Goal: Check status: Check status

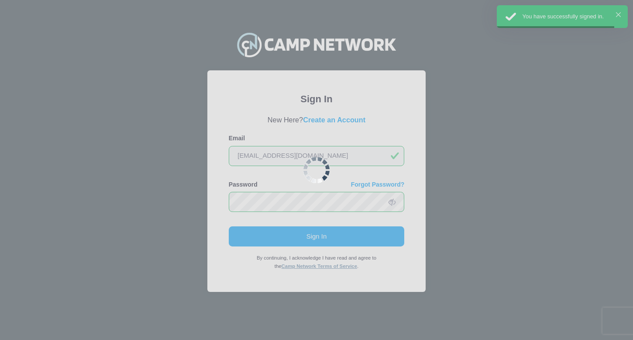
click at [287, 164] on div at bounding box center [316, 170] width 633 height 340
click at [288, 164] on div at bounding box center [316, 170] width 633 height 340
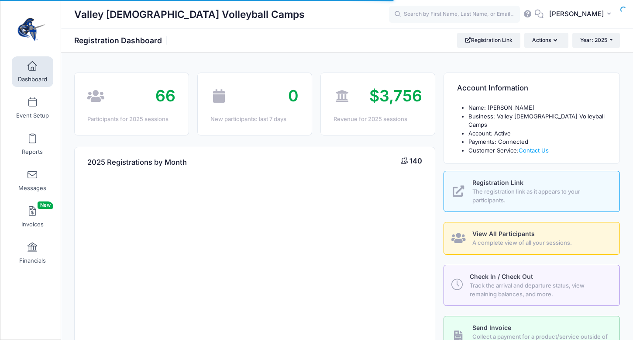
select select
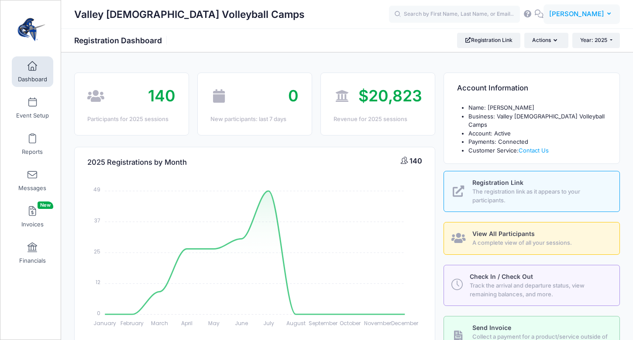
click at [565, 7] on button "TT Tyler Trathen" at bounding box center [582, 14] width 76 height 20
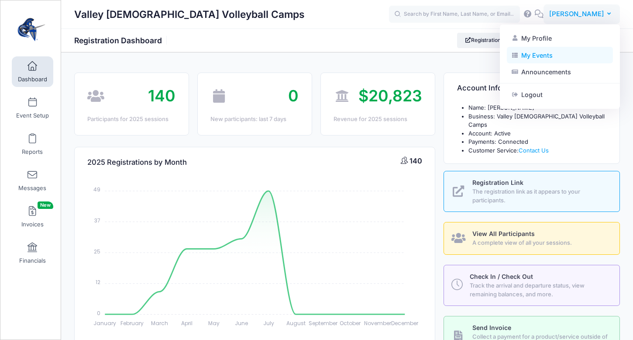
click at [550, 55] on link "My Events" at bounding box center [560, 55] width 106 height 17
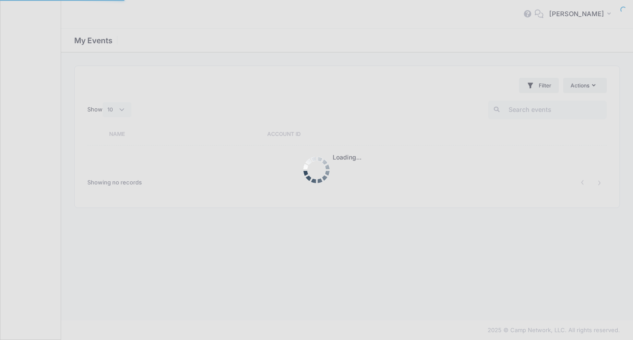
select select "10"
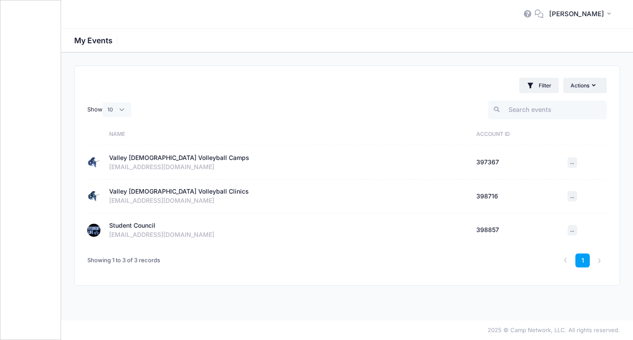
click at [144, 222] on div "Student Council" at bounding box center [132, 225] width 46 height 9
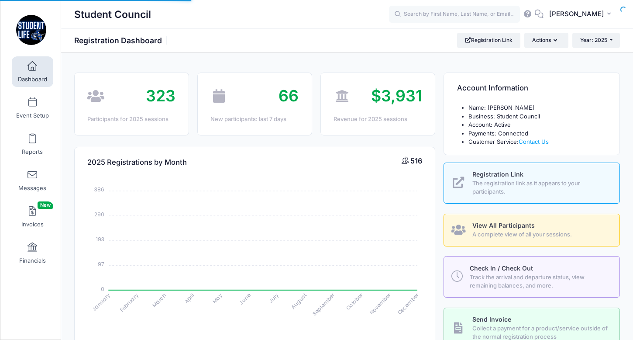
select select
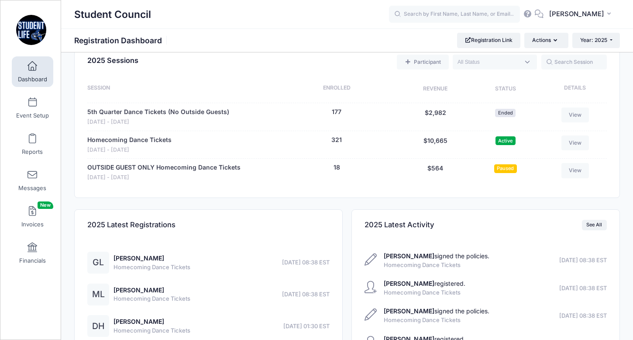
scroll to position [356, 0]
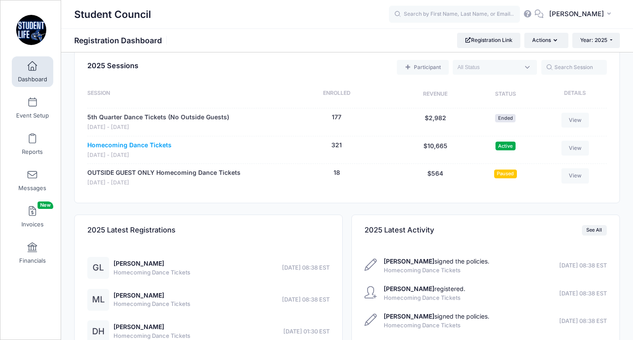
click at [143, 146] on link "Homecoming Dance Tickets" at bounding box center [129, 145] width 84 height 9
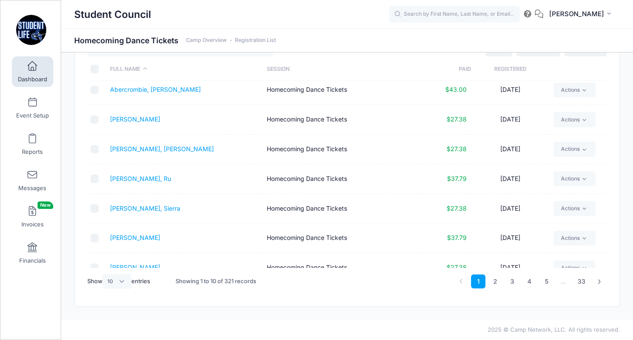
scroll to position [95, 0]
click at [120, 289] on div "Show All 10 25 50 entries" at bounding box center [118, 281] width 63 height 26
click at [121, 280] on select "All 10 25 50" at bounding box center [117, 281] width 29 height 15
select select "50"
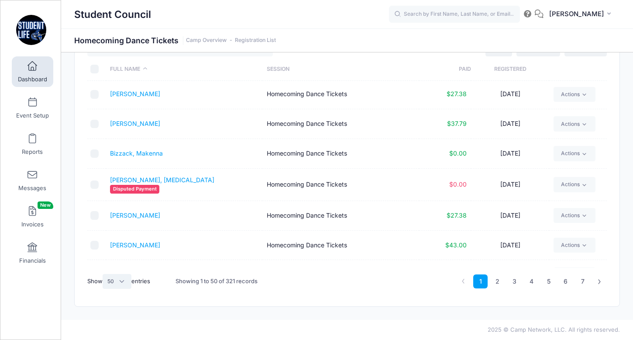
scroll to position [596, 0]
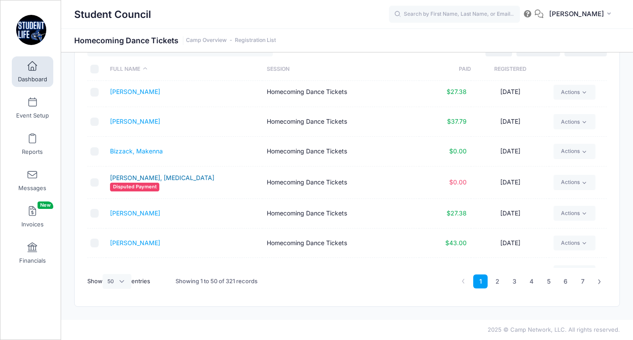
click at [154, 177] on link "Blauman, Makena" at bounding box center [162, 177] width 104 height 7
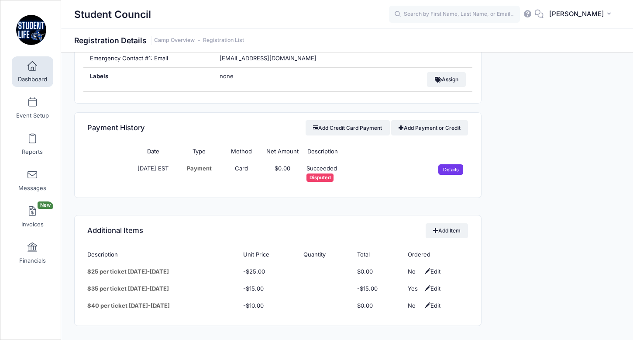
scroll to position [491, 0]
click at [450, 174] on input "Details" at bounding box center [451, 168] width 25 height 10
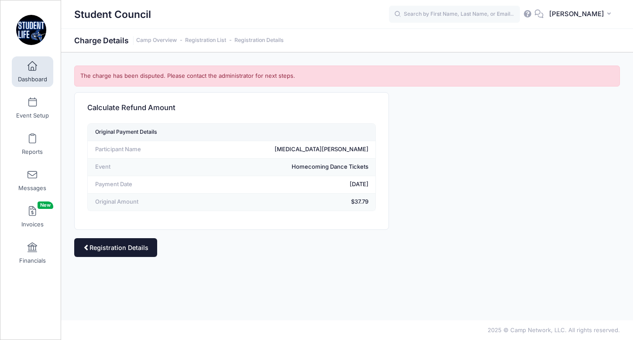
click at [135, 246] on link "Registration Details" at bounding box center [115, 247] width 83 height 19
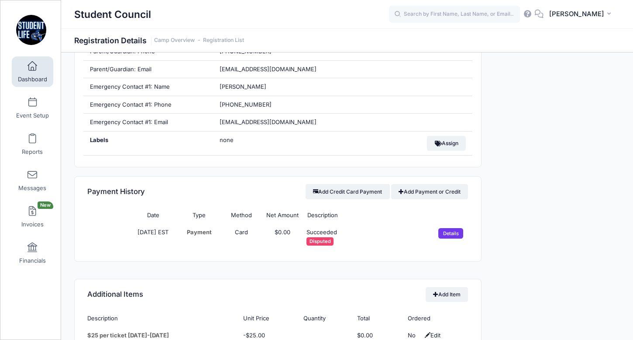
scroll to position [484, 0]
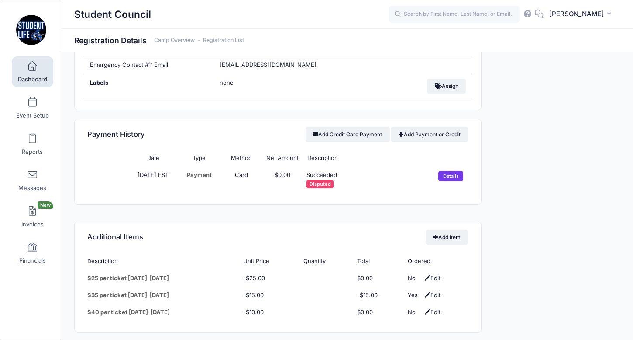
click at [326, 188] on span "Disputed" at bounding box center [320, 184] width 27 height 8
click at [326, 185] on td "Succeeded Disputed" at bounding box center [365, 180] width 124 height 26
click at [326, 188] on span "Disputed" at bounding box center [320, 184] width 27 height 8
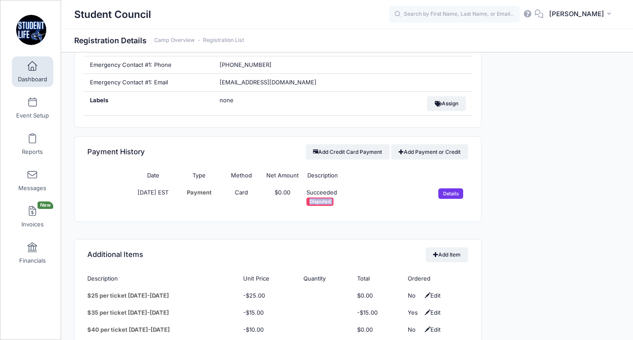
scroll to position [464, 0]
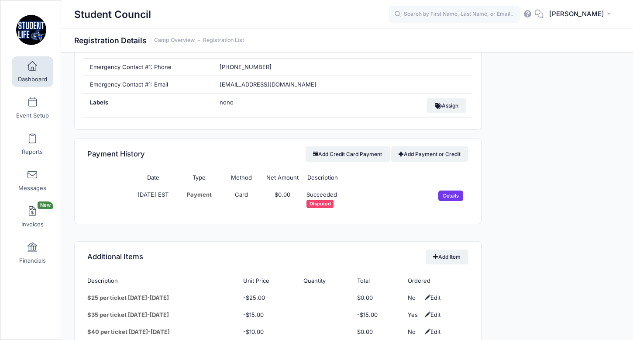
click at [262, 152] on div "Payment History Add Credit Card Payment Add Payment or Credit" at bounding box center [278, 154] width 407 height 31
